Goal: Find contact information: Find contact information

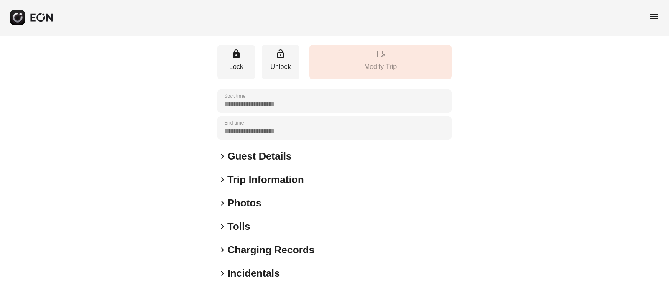
scroll to position [103, 0]
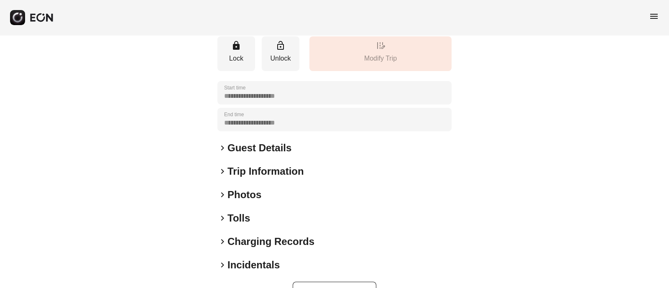
click at [220, 187] on div "**********" at bounding box center [334, 123] width 234 height 358
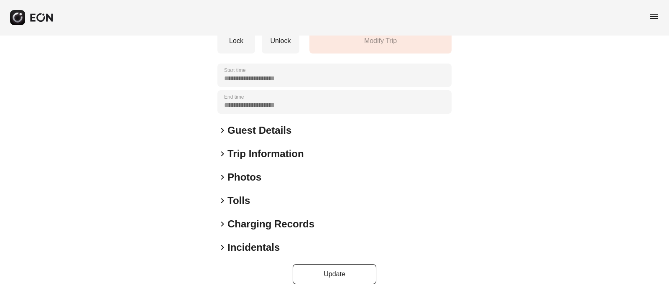
scroll to position [121, 0]
click at [224, 177] on span "keyboard_arrow_right" at bounding box center [222, 177] width 10 height 10
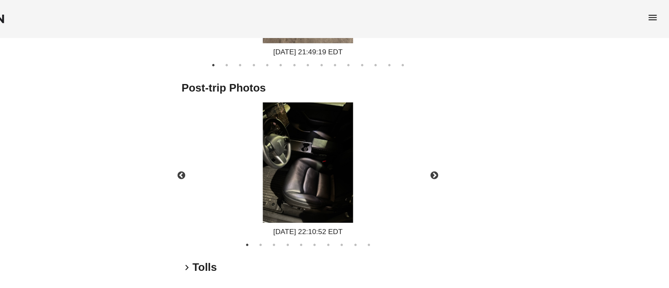
scroll to position [499, 0]
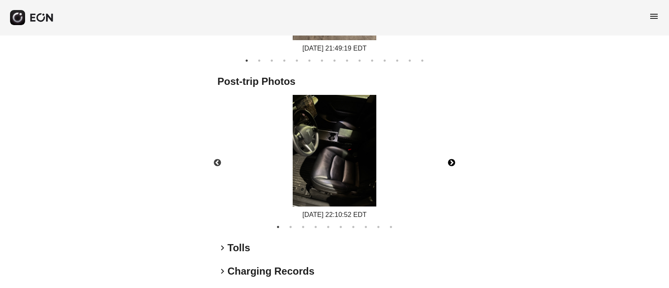
click at [452, 157] on button "Next" at bounding box center [451, 162] width 29 height 29
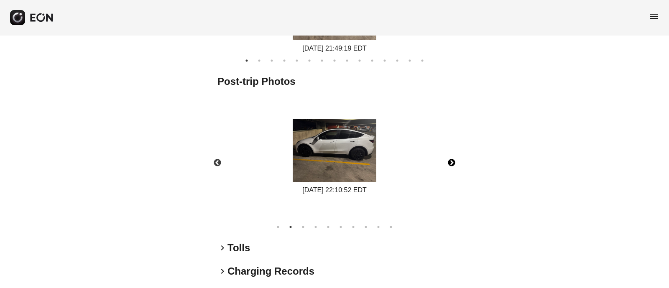
click at [452, 157] on button "Next" at bounding box center [451, 162] width 29 height 29
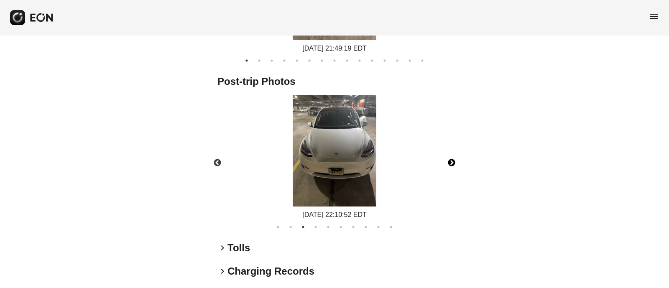
click at [452, 157] on button "Next" at bounding box center [451, 162] width 29 height 29
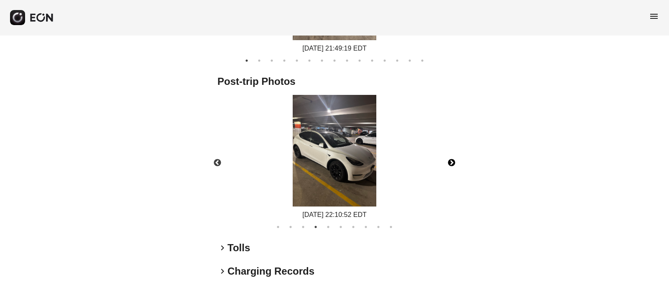
click at [452, 157] on button "Next" at bounding box center [451, 162] width 29 height 29
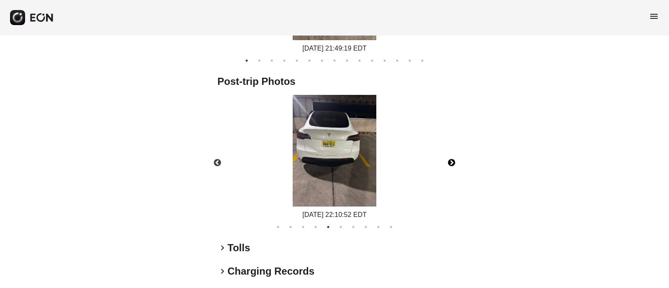
click at [452, 157] on button "Next" at bounding box center [451, 162] width 29 height 29
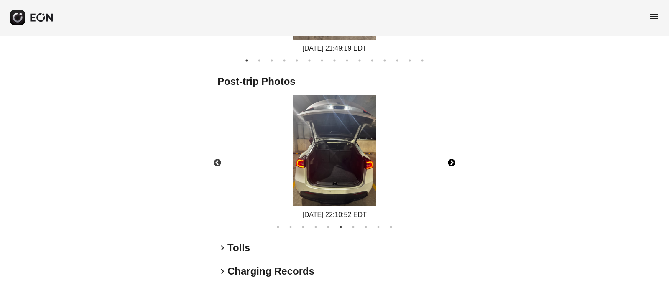
click at [452, 157] on button "Next" at bounding box center [451, 162] width 29 height 29
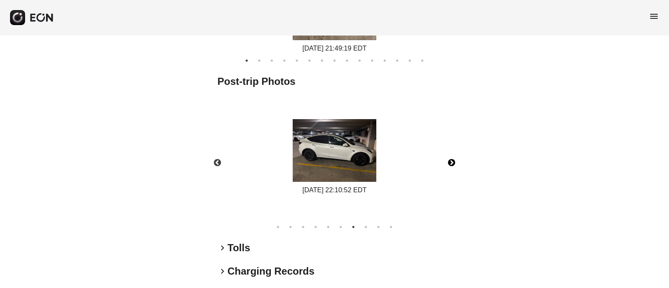
click at [452, 157] on button "Next" at bounding box center [451, 162] width 29 height 29
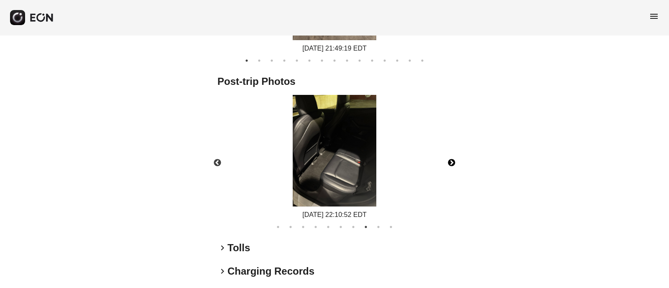
click at [452, 157] on button "Next" at bounding box center [451, 162] width 29 height 29
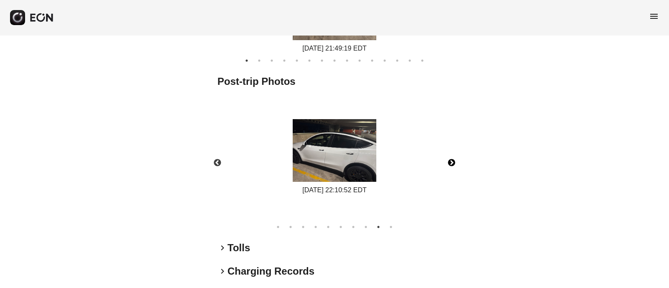
click at [452, 157] on button "Next" at bounding box center [451, 162] width 29 height 29
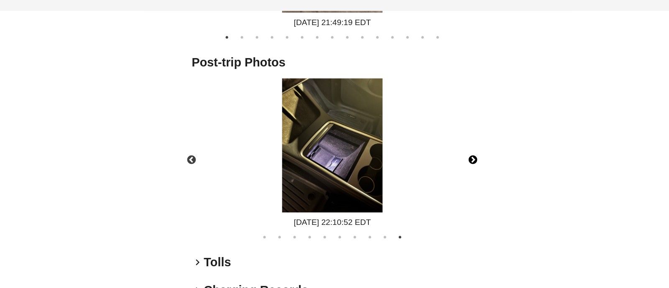
scroll to position [503, 0]
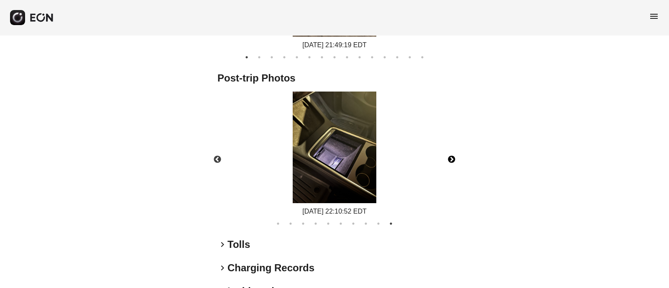
click at [451, 153] on button "Next" at bounding box center [451, 159] width 29 height 29
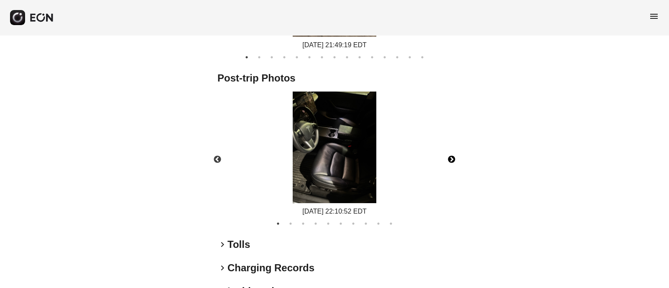
click at [451, 153] on button "Next" at bounding box center [451, 159] width 29 height 29
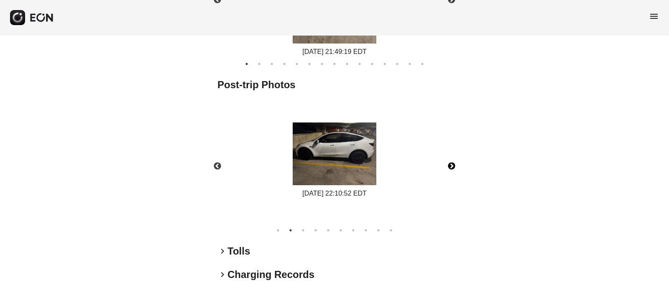
scroll to position [494, 0]
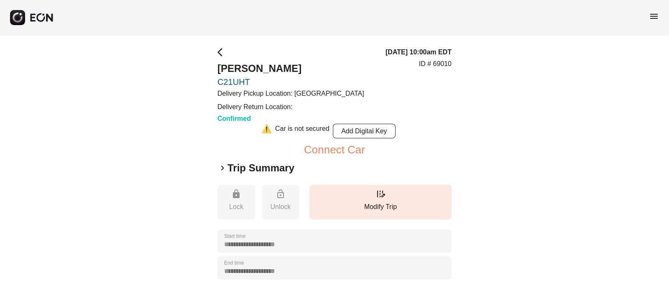
click at [212, 84] on div "**********" at bounding box center [334, 248] width 669 height 427
copy link "C21UHT"
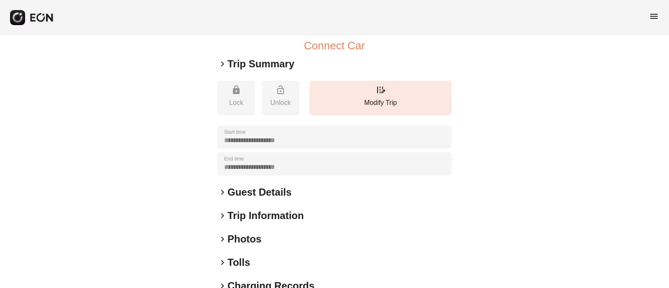
scroll to position [174, 0]
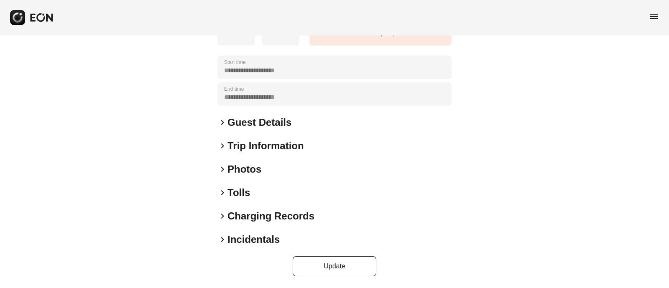
click at [225, 127] on div "keyboard_arrow_right Guest Details" at bounding box center [334, 122] width 234 height 13
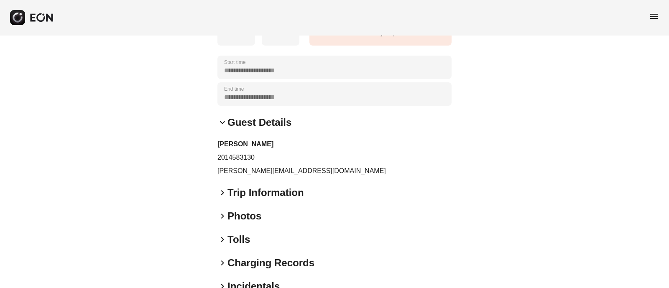
scroll to position [221, 0]
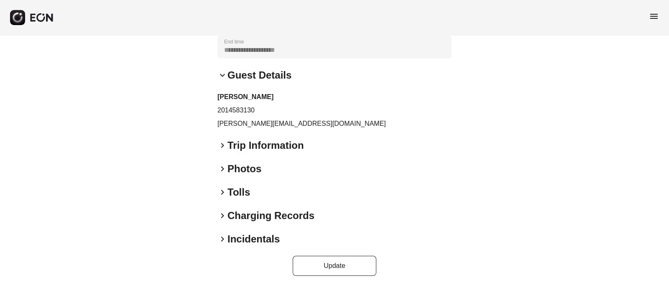
click at [222, 114] on p "2014583130" at bounding box center [334, 110] width 234 height 10
click at [227, 107] on p "2014583130" at bounding box center [334, 110] width 234 height 10
copy p "2014583130"
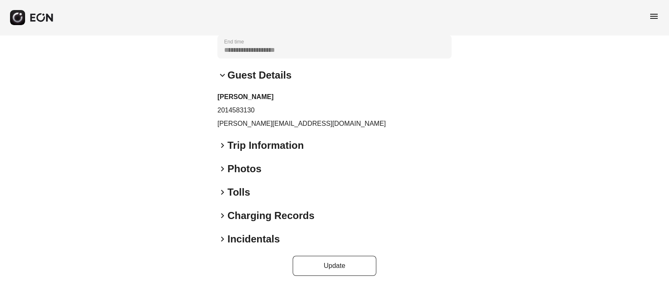
click at [261, 122] on p "jessica.catananzi@ferrari.com" at bounding box center [334, 124] width 234 height 10
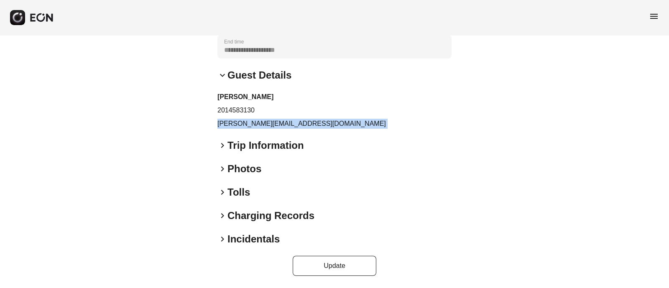
click at [261, 122] on p "jessica.catananzi@ferrari.com" at bounding box center [334, 124] width 234 height 10
copy div "jessica.catananzi@ferrari.com keyboard_arrow_right"
